Goal: Information Seeking & Learning: Learn about a topic

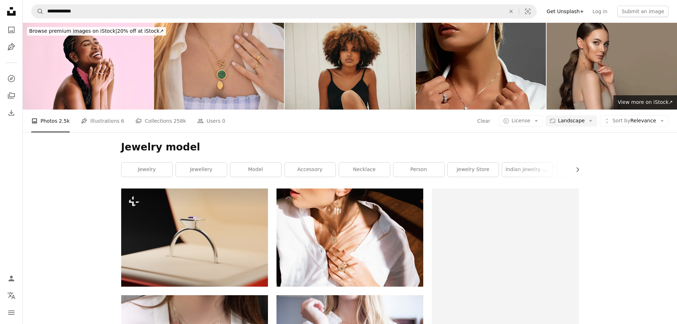
scroll to position [5546, 0]
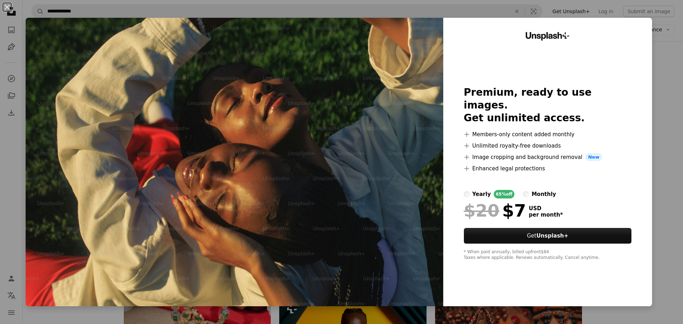
click at [652, 114] on div "An X shape Unsplash+ Premium, ready to use images. Get unlimited access. A plus…" at bounding box center [341, 162] width 683 height 324
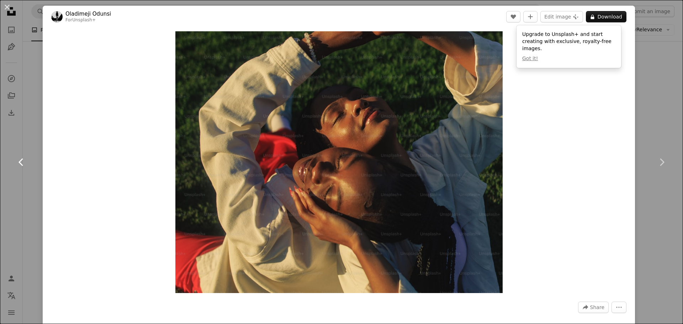
click at [23, 150] on link "Chevron left" at bounding box center [21, 162] width 43 height 68
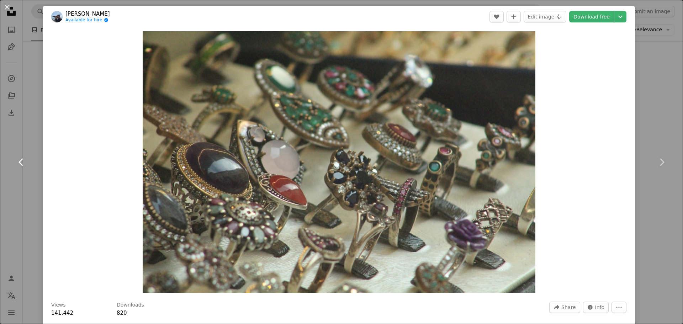
click at [11, 135] on link "Chevron left" at bounding box center [21, 162] width 43 height 68
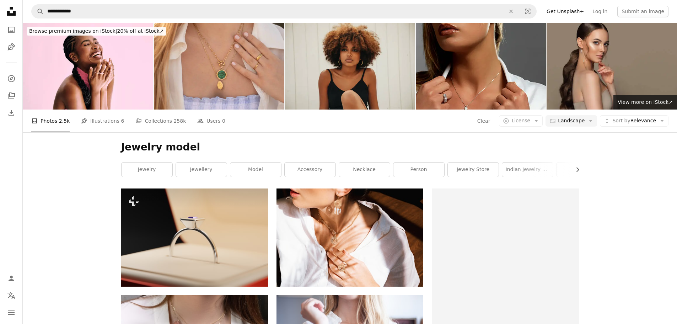
scroll to position [5546, 0]
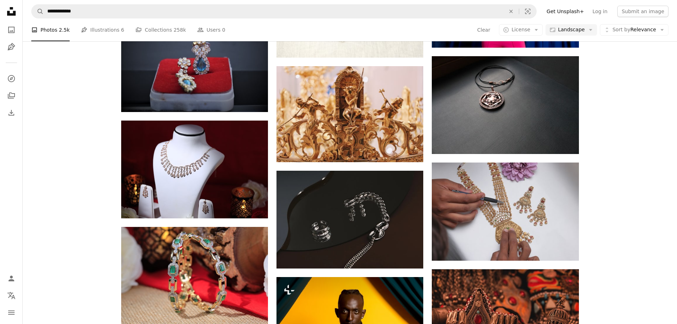
scroll to position [5618, 0]
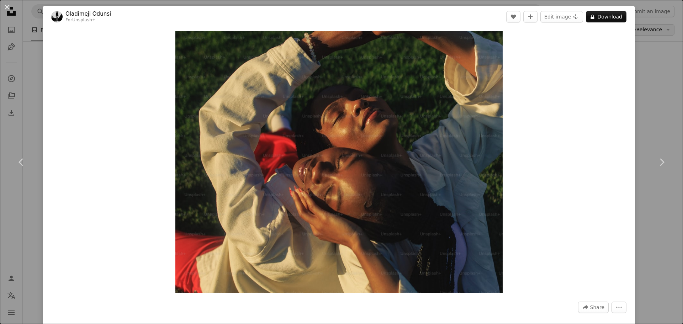
click at [644, 34] on div "An X shape Chevron left Chevron right [PERSON_NAME] For Unsplash+ A heart A plu…" at bounding box center [341, 162] width 683 height 324
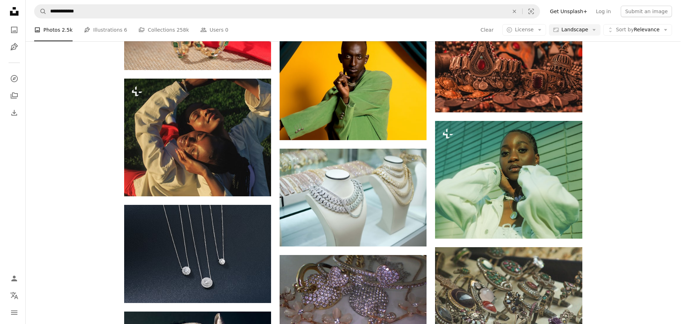
scroll to position [5795, 0]
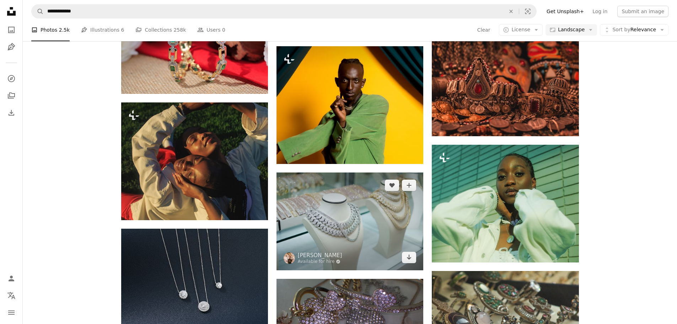
click at [342, 172] on img at bounding box center [350, 221] width 147 height 98
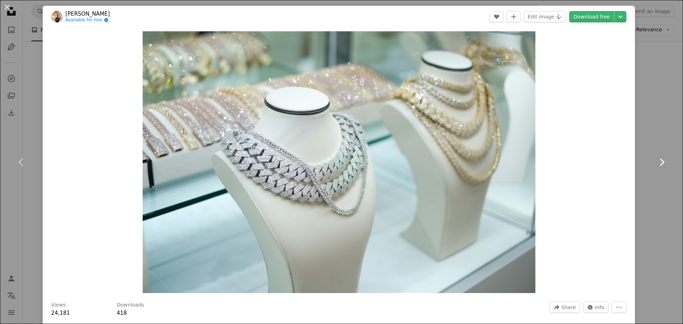
click at [640, 142] on link "Chevron right" at bounding box center [661, 162] width 43 height 68
click at [632, 54] on div "An X shape Chevron left Chevron right [PERSON_NAME] Available for hire A checkm…" at bounding box center [341, 162] width 683 height 324
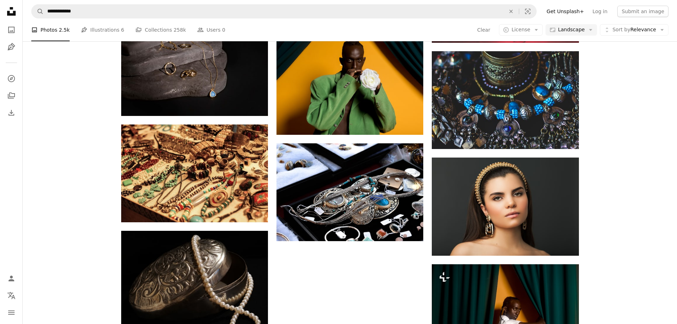
scroll to position [6579, 0]
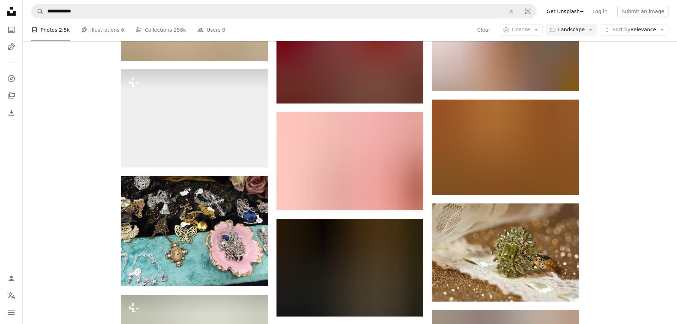
scroll to position [18348, 0]
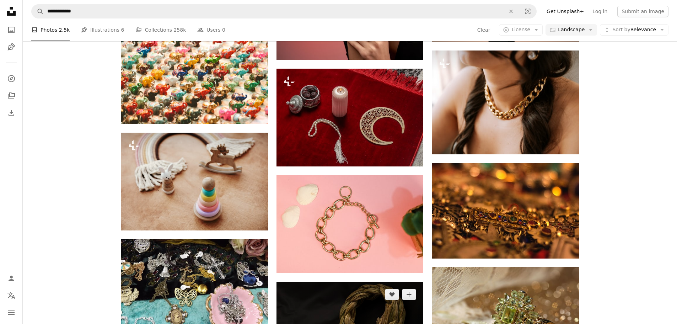
click at [349, 282] on img at bounding box center [350, 331] width 147 height 98
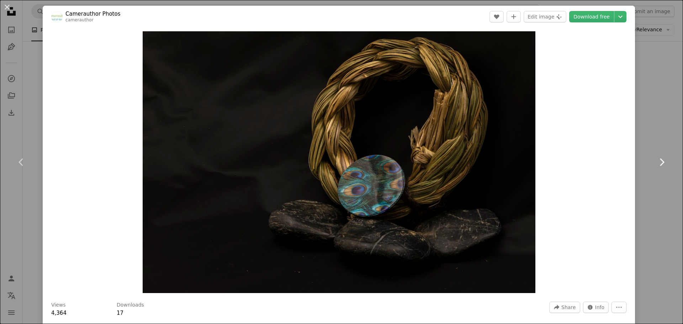
click at [653, 179] on link "Chevron right" at bounding box center [661, 162] width 43 height 68
click at [660, 23] on div "An X shape Chevron left Chevron right Camerauthor Photos camerauthor A heart A …" at bounding box center [341, 162] width 683 height 324
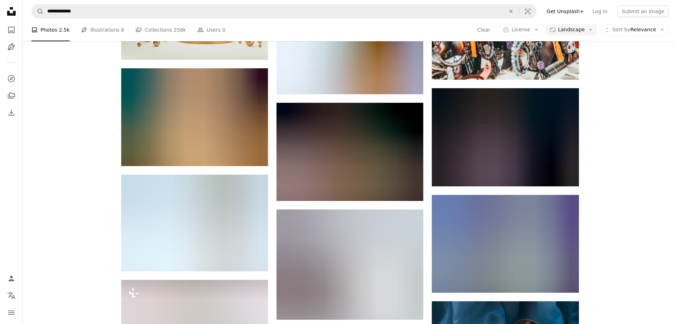
scroll to position [18881, 0]
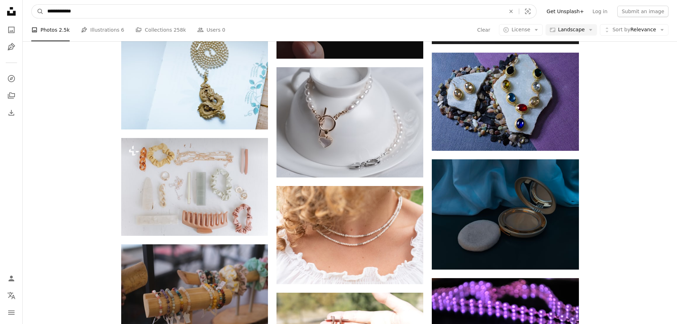
click at [65, 8] on input "**********" at bounding box center [274, 12] width 460 height 14
type input "********"
click button "A magnifying glass" at bounding box center [38, 12] width 12 height 14
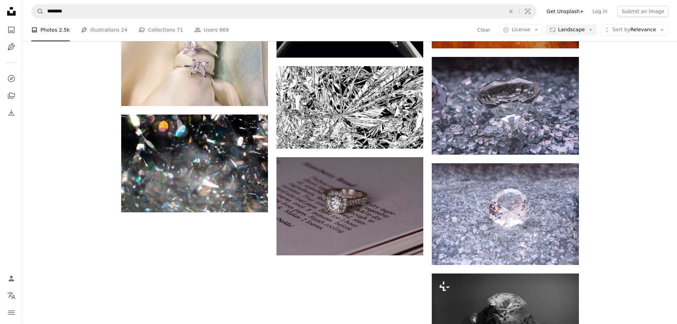
scroll to position [646, 0]
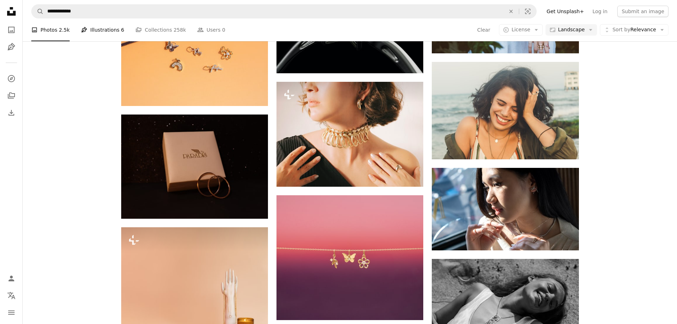
scroll to position [18348, 0]
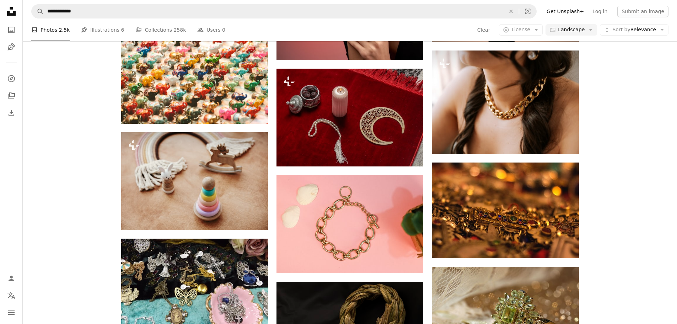
click at [8, 4] on nav "Unsplash logo Unsplash Home A photo Pen Tool A compass A stack of folders Downl…" at bounding box center [11, 162] width 23 height 324
click at [10, 8] on icon at bounding box center [11, 11] width 9 height 9
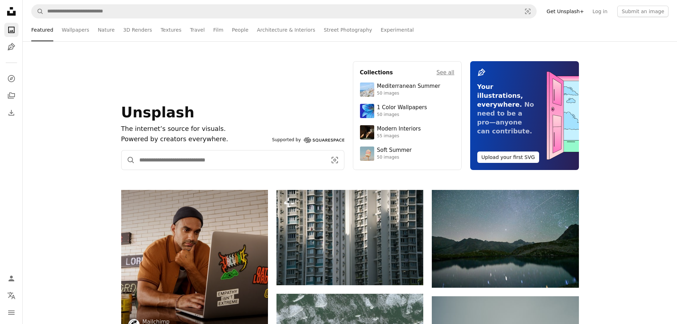
click at [186, 164] on input "Find visuals sitewide" at bounding box center [230, 159] width 191 height 19
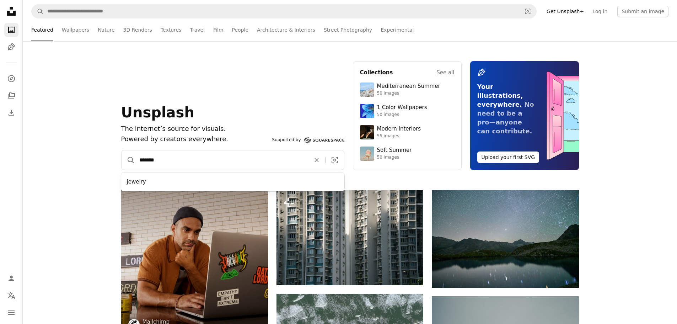
type input "*******"
click at [122, 150] on button "A magnifying glass" at bounding box center [129, 159] width 14 height 19
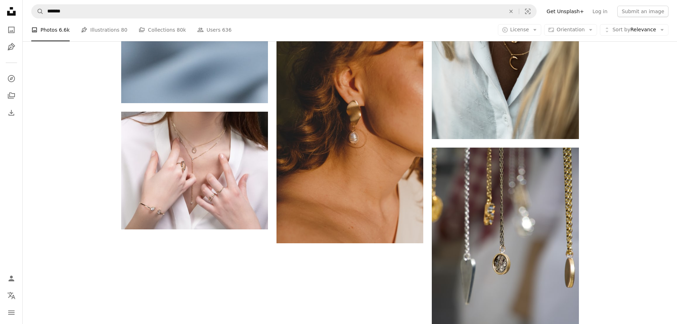
scroll to position [1320, 0]
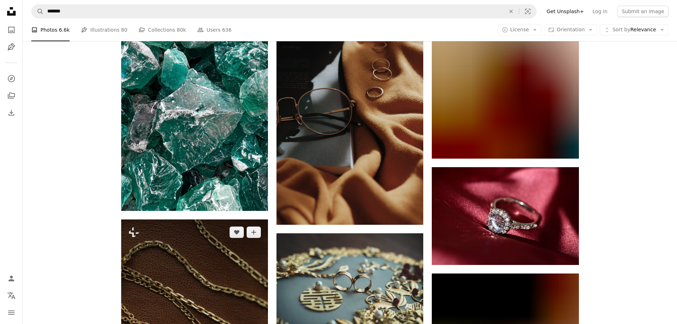
scroll to position [14618, 0]
